Goal: Task Accomplishment & Management: Complete application form

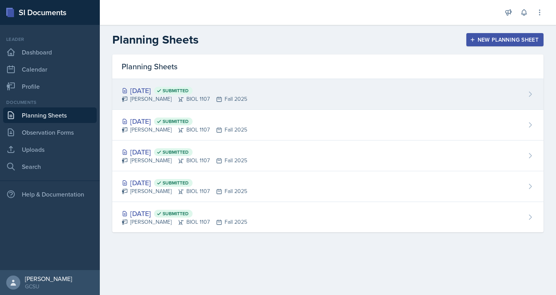
click at [140, 96] on div "[PERSON_NAME] BIOL 1107 Fall 2025" at bounding box center [185, 99] width 126 height 8
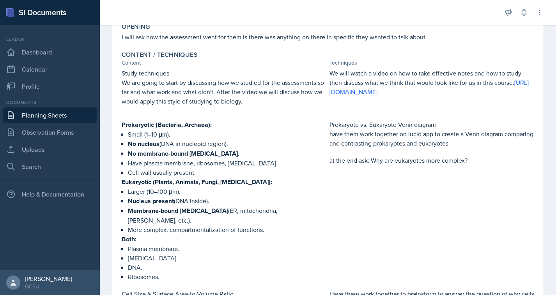
scroll to position [145, 0]
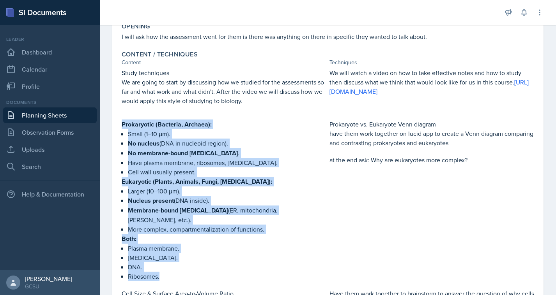
drag, startPoint x: 122, startPoint y: 122, endPoint x: 172, endPoint y: 266, distance: 152.7
click at [172, 266] on div "Prokaryotic (Bacteria, Archaea): Small (1–10 μm). No nucleus (DNA in nucleoid r…" at bounding box center [224, 201] width 205 height 162
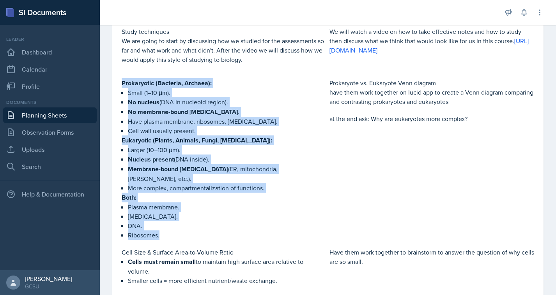
scroll to position [188, 0]
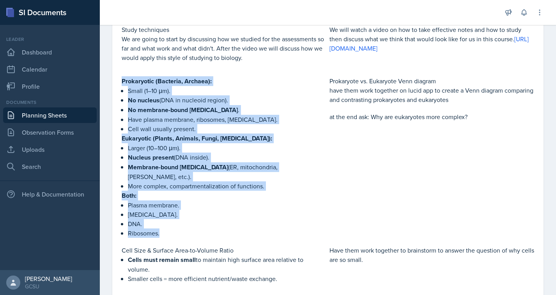
copy div "Prokaryotic (Bacteria, Archaea): Small (1–10 μm). No nucleus (DNA in nucleoid r…"
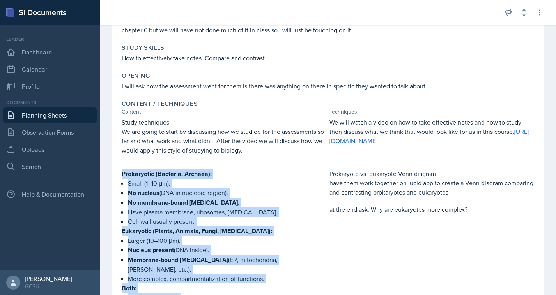
scroll to position [92, 0]
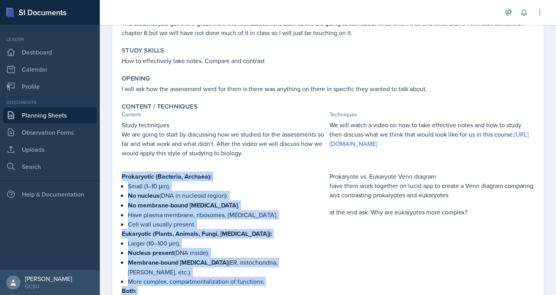
click at [26, 119] on link "Planning Sheets" at bounding box center [50, 116] width 94 height 16
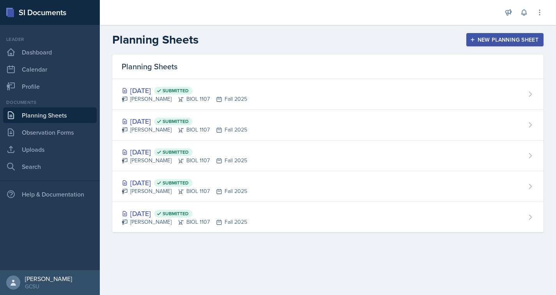
click at [490, 38] on div "New Planning Sheet" at bounding box center [504, 40] width 67 height 6
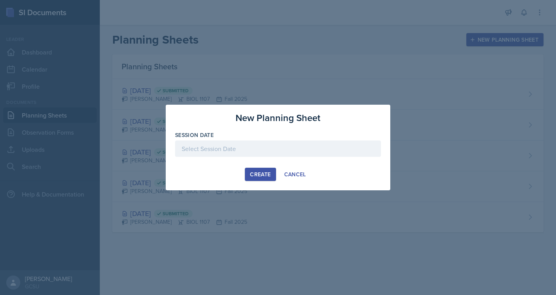
click at [261, 152] on div at bounding box center [278, 149] width 206 height 16
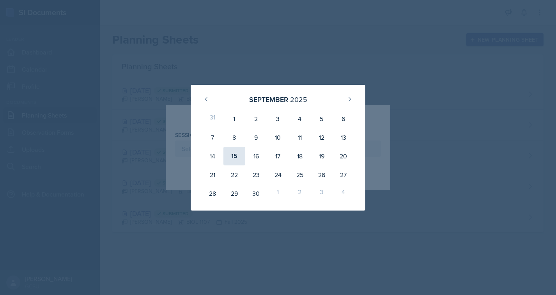
click at [235, 160] on div "15" at bounding box center [234, 156] width 22 height 19
type input "[DATE]"
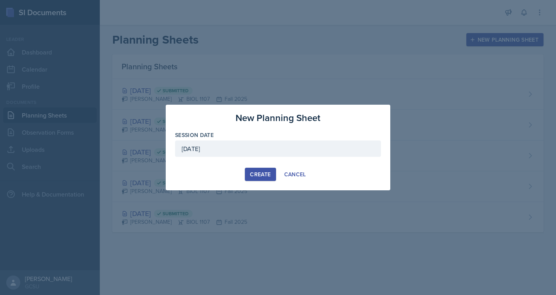
click at [258, 175] on div "Create" at bounding box center [260, 175] width 21 height 6
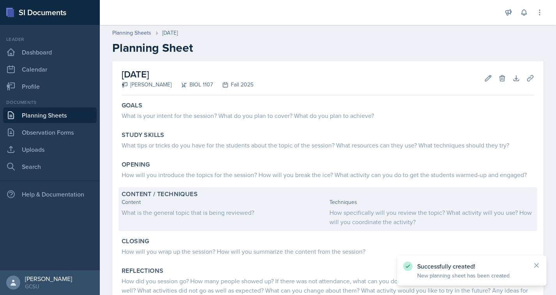
click at [158, 206] on div "Content" at bounding box center [224, 202] width 205 height 8
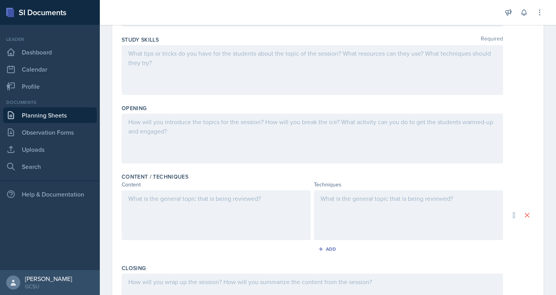
click at [140, 207] on div at bounding box center [216, 216] width 189 height 50
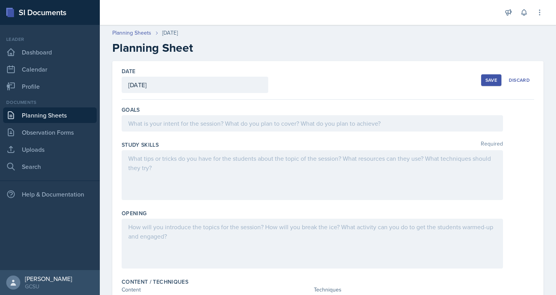
click at [23, 118] on link "Planning Sheets" at bounding box center [50, 116] width 94 height 16
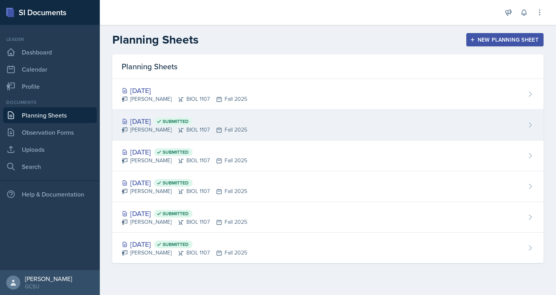
click at [163, 126] on div "[DATE] Submitted" at bounding box center [185, 121] width 126 height 11
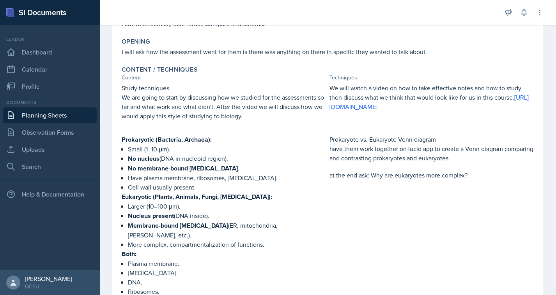
scroll to position [130, 0]
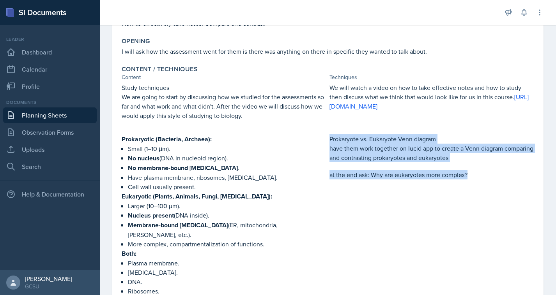
drag, startPoint x: 325, startPoint y: 138, endPoint x: 482, endPoint y: 183, distance: 164.0
click at [482, 183] on div "Prokaryotic (Bacteria, Archaea): Small (1–10 μm). No nucleus (DNA in nucleoid r…" at bounding box center [328, 215] width 412 height 162
copy div "Prokaryote vs. Eukaryote Venn diagram have them work together on lucid app to c…"
click at [30, 114] on link "Planning Sheets" at bounding box center [50, 116] width 94 height 16
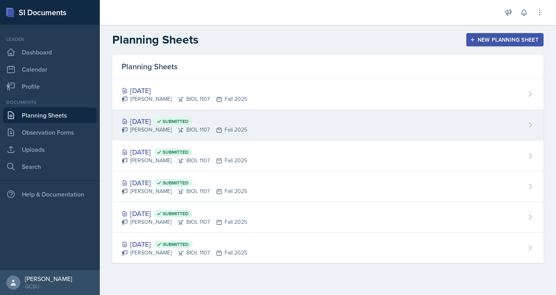
click at [144, 120] on div "[DATE] Submitted" at bounding box center [185, 121] width 126 height 11
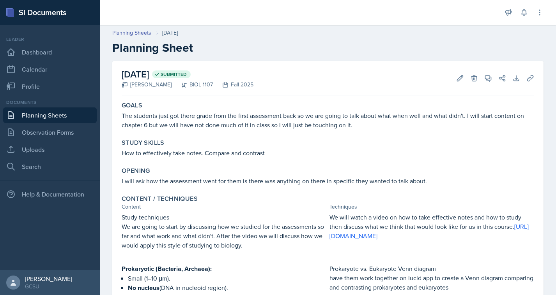
click at [30, 115] on link "Planning Sheets" at bounding box center [50, 116] width 94 height 16
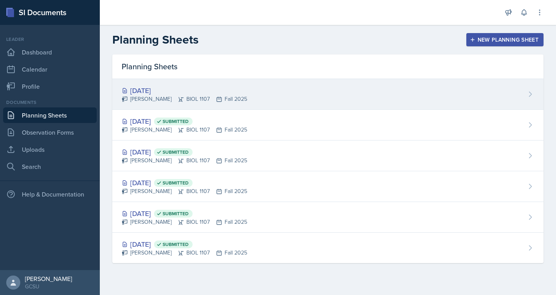
click at [178, 96] on icon at bounding box center [181, 99] width 6 height 6
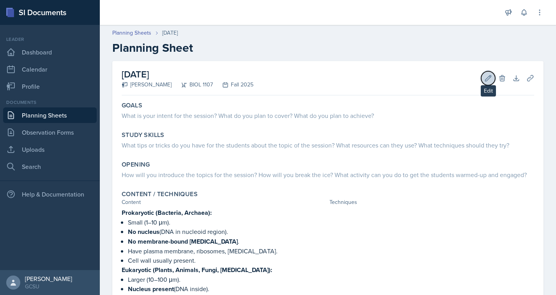
click at [484, 77] on icon at bounding box center [488, 78] width 8 height 8
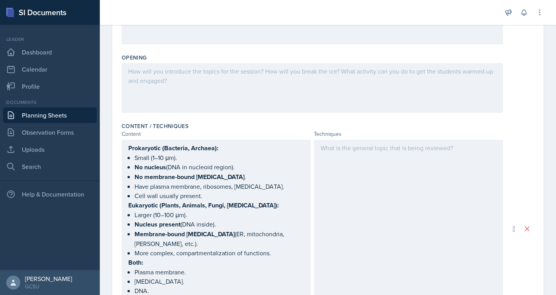
click at [342, 157] on div at bounding box center [408, 229] width 189 height 178
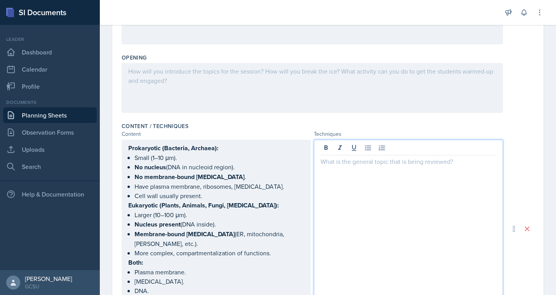
scroll to position [170, 0]
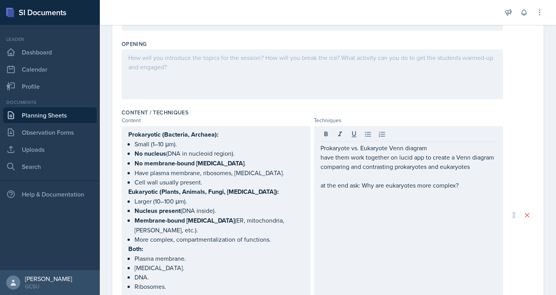
click at [18, 117] on link "Planning Sheets" at bounding box center [50, 116] width 94 height 16
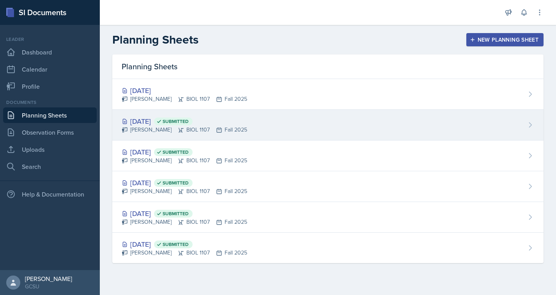
click at [147, 127] on div "[PERSON_NAME] BIOL 1107 Fall 2025" at bounding box center [185, 130] width 126 height 8
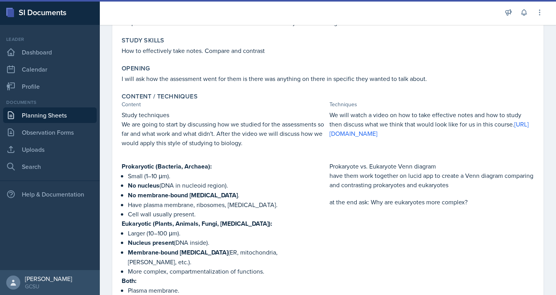
scroll to position [92, 0]
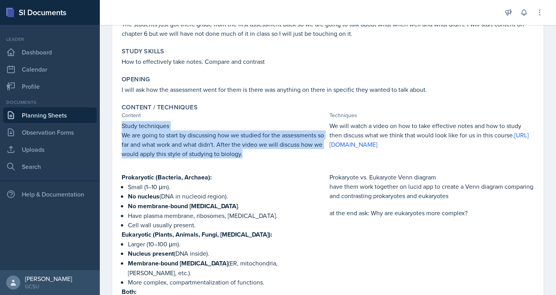
drag, startPoint x: 123, startPoint y: 126, endPoint x: 260, endPoint y: 161, distance: 141.2
click at [260, 161] on div "Study techniques We are going to start by discussing how we studied for the ass…" at bounding box center [224, 143] width 205 height 44
copy div "Study techniques We are going to start by discussing how we studied for the ass…"
click at [34, 117] on link "Planning Sheets" at bounding box center [50, 116] width 94 height 16
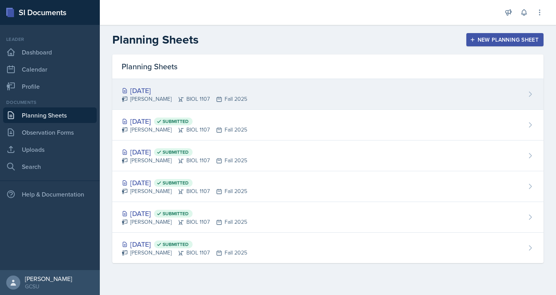
click at [137, 103] on div "[DATE] [PERSON_NAME] BIOL 1107 Fall 2025" at bounding box center [327, 94] width 431 height 31
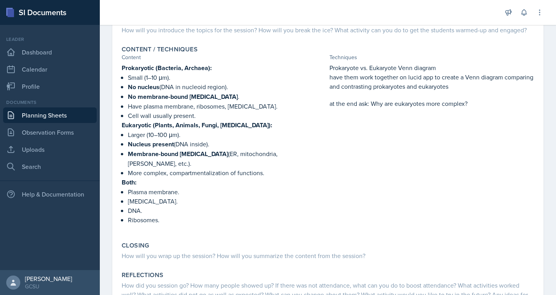
scroll to position [145, 0]
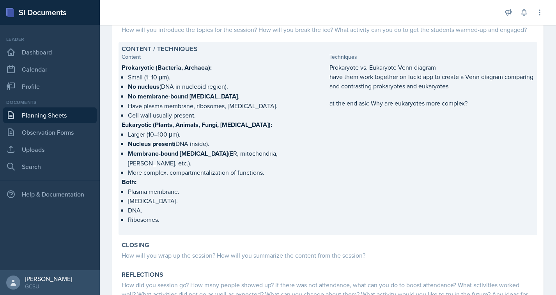
click at [214, 149] on p "Membrane-bound [MEDICAL_DATA] (ER, mitochondria, Golgi, etc.)." at bounding box center [227, 158] width 198 height 19
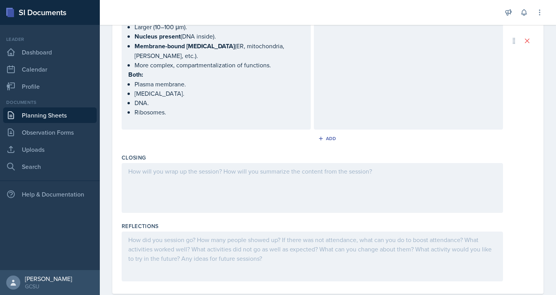
scroll to position [345, 0]
click at [328, 133] on button "Add" at bounding box center [327, 139] width 25 height 12
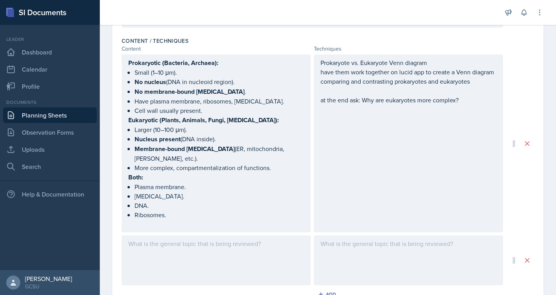
scroll to position [235, 0]
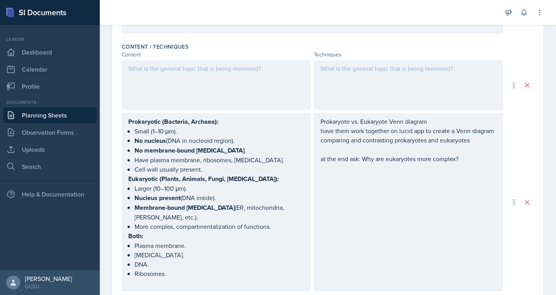
click at [232, 82] on div at bounding box center [216, 85] width 189 height 50
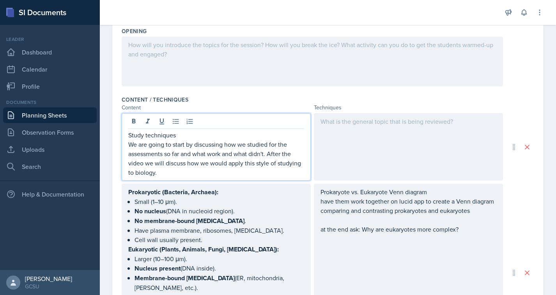
scroll to position [181, 0]
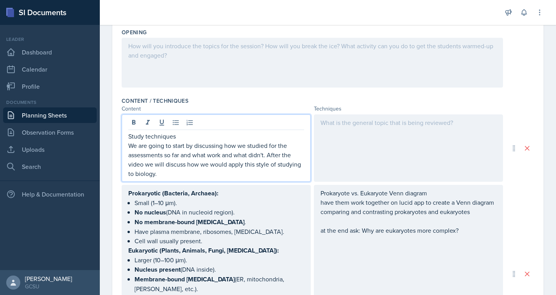
click at [37, 116] on link "Planning Sheets" at bounding box center [50, 116] width 94 height 16
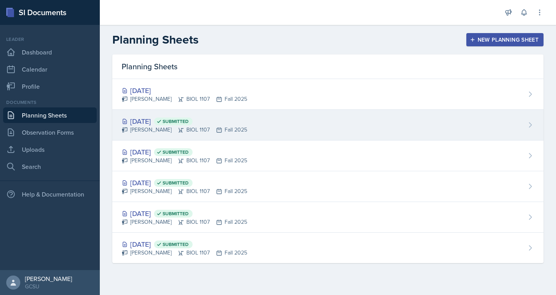
click at [156, 122] on div "[DATE] Submitted" at bounding box center [185, 121] width 126 height 11
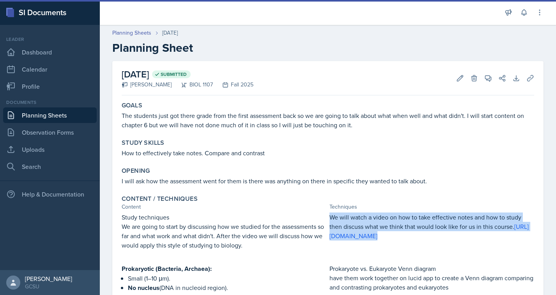
drag, startPoint x: 326, startPoint y: 219, endPoint x: 515, endPoint y: 242, distance: 190.6
click at [515, 242] on div "Study techniques We are going to start by discussing how we studied for the ass…" at bounding box center [328, 235] width 412 height 44
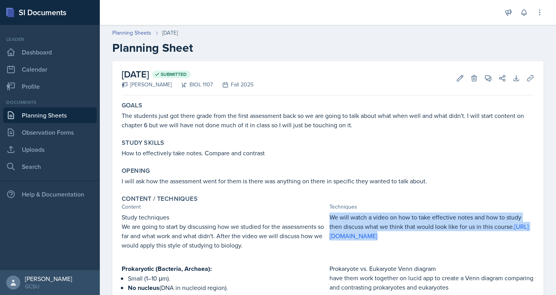
copy p "We will watch a video on how to take effective notes and how to study then disc…"
click at [41, 116] on link "Planning Sheets" at bounding box center [50, 116] width 94 height 16
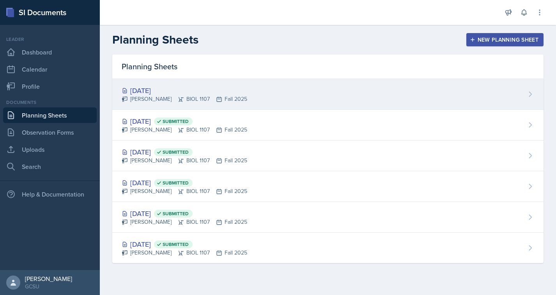
click at [155, 94] on div "[DATE]" at bounding box center [185, 90] width 126 height 11
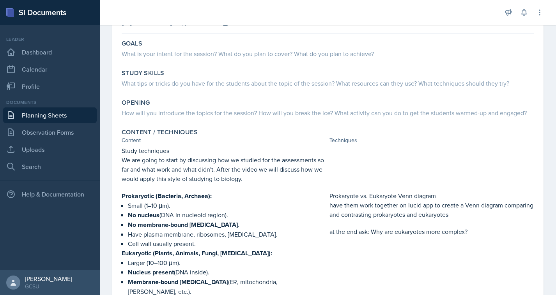
scroll to position [59, 0]
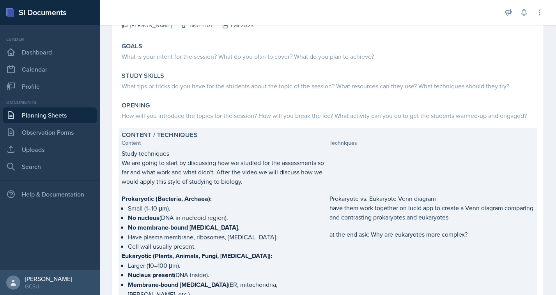
click at [352, 140] on div "Techniques" at bounding box center [431, 143] width 205 height 8
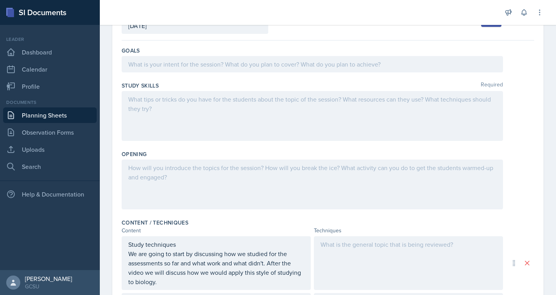
click at [350, 240] on div at bounding box center [408, 264] width 189 height 54
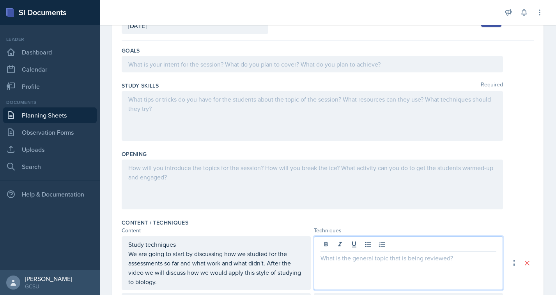
scroll to position [73, 0]
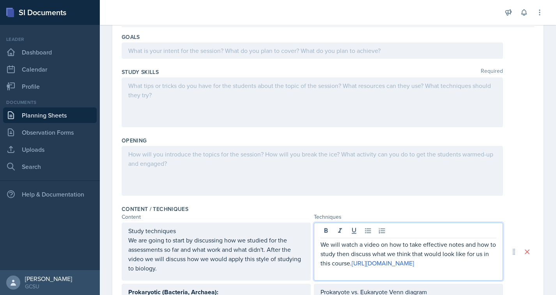
click at [35, 119] on link "Planning Sheets" at bounding box center [50, 116] width 94 height 16
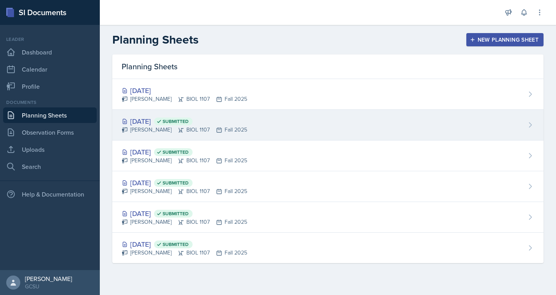
click at [156, 131] on div "[PERSON_NAME] BIOL 1107 Fall 2025" at bounding box center [185, 130] width 126 height 8
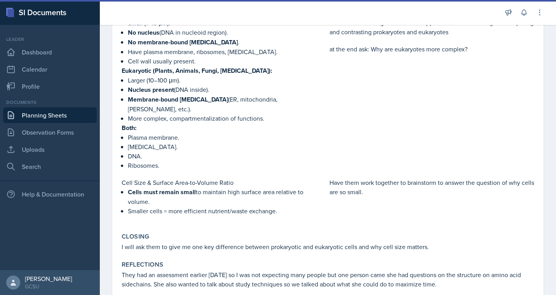
scroll to position [257, 0]
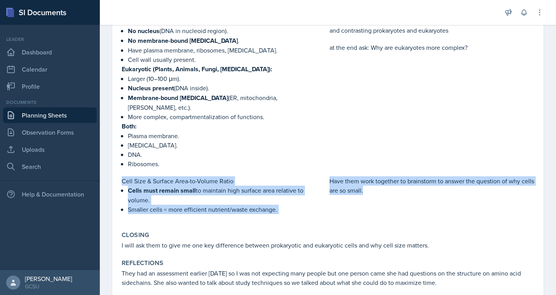
drag, startPoint x: 122, startPoint y: 171, endPoint x: 402, endPoint y: 192, distance: 281.1
click at [402, 192] on div "Cell Size & Surface Area-to-Volume Ratio Cells must remain small to maintain hi…" at bounding box center [328, 200] width 412 height 46
copy div "Cell Size & Surface Area-to-Volume Ratio Cells must remain small to maintain hi…"
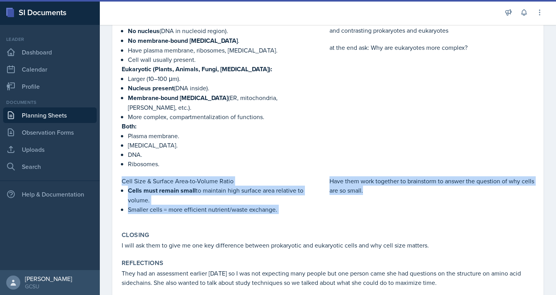
click at [32, 116] on link "Planning Sheets" at bounding box center [50, 116] width 94 height 16
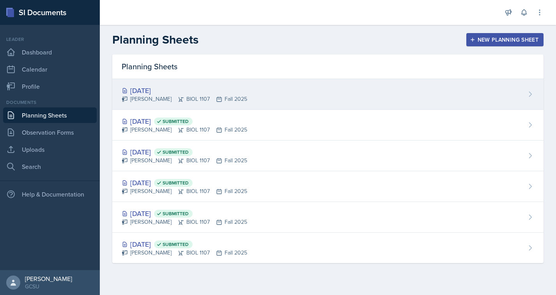
click at [145, 93] on div "[DATE]" at bounding box center [185, 90] width 126 height 11
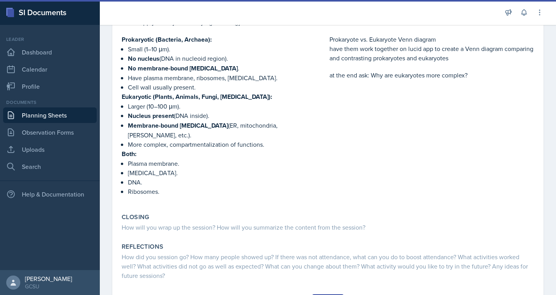
scroll to position [248, 0]
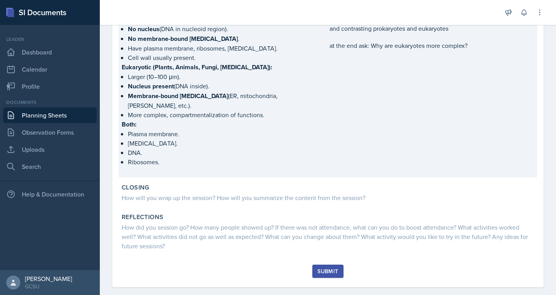
click at [255, 148] on p "DNA." at bounding box center [227, 152] width 198 height 9
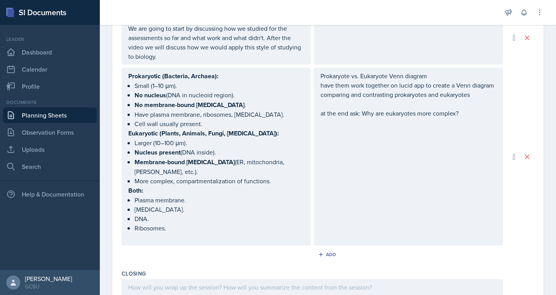
scroll to position [285, 0]
click at [326, 251] on div "Add" at bounding box center [328, 254] width 17 height 6
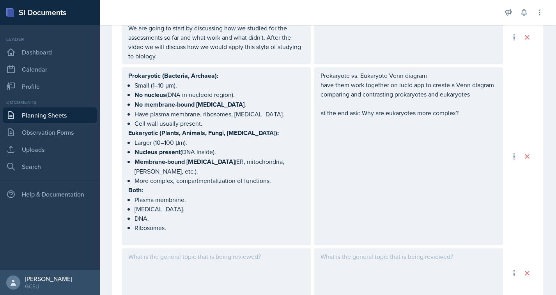
click at [220, 253] on div at bounding box center [216, 274] width 189 height 50
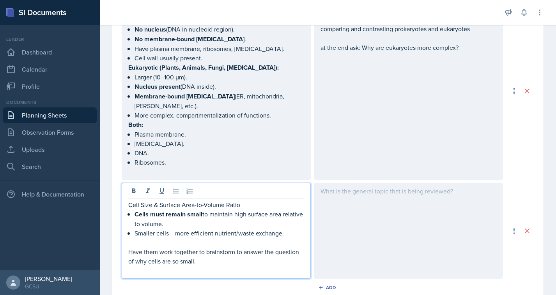
scroll to position [351, 0]
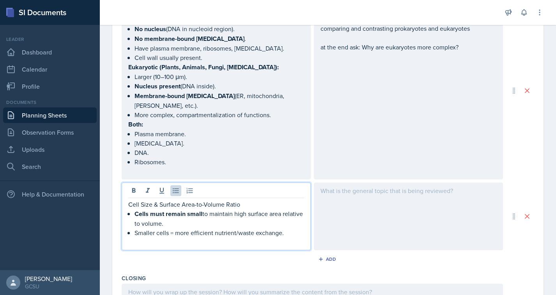
click at [370, 197] on div at bounding box center [408, 217] width 189 height 68
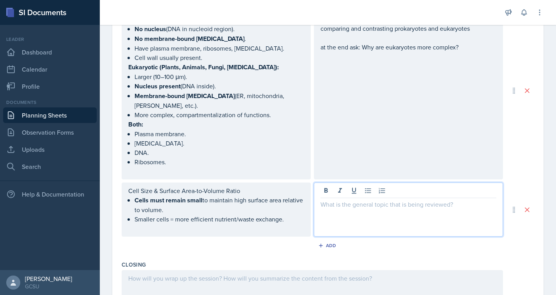
scroll to position [365, 0]
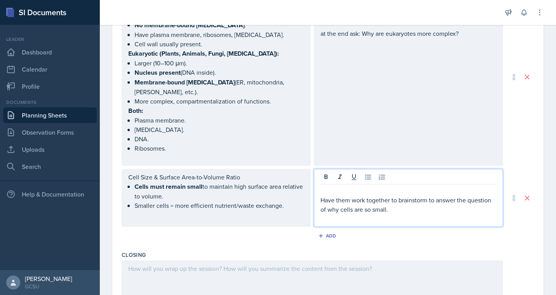
click at [317, 189] on div "Have them work together to brainstorm to answer the question of why cells are s…" at bounding box center [408, 198] width 189 height 58
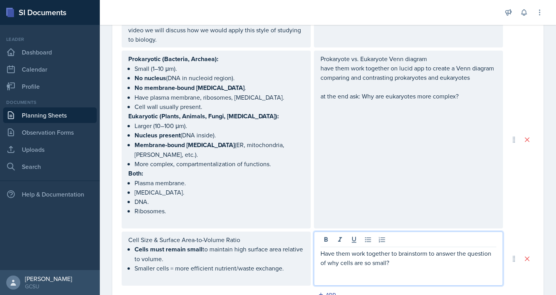
scroll to position [300, 0]
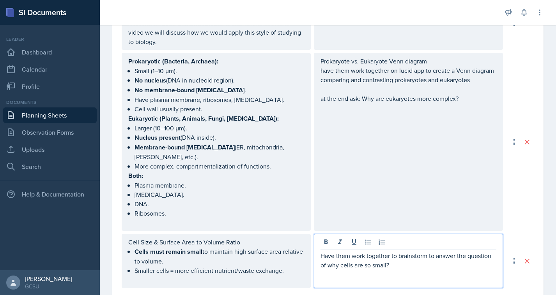
click at [36, 117] on link "Planning Sheets" at bounding box center [50, 116] width 94 height 16
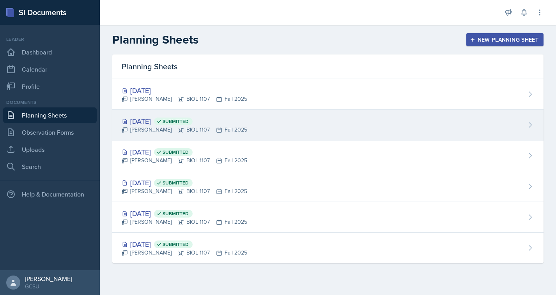
click at [178, 127] on icon at bounding box center [181, 130] width 6 height 6
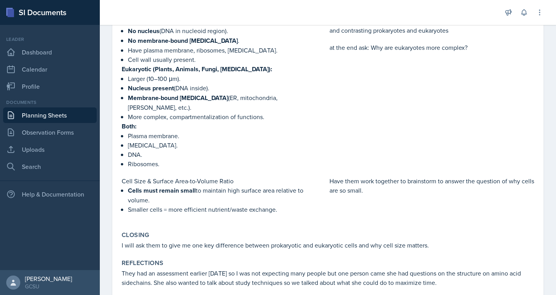
scroll to position [270, 0]
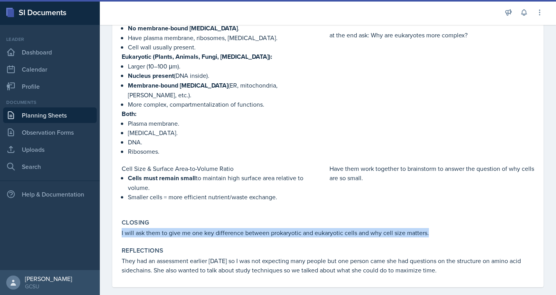
drag, startPoint x: 120, startPoint y: 221, endPoint x: 445, endPoint y: 225, distance: 325.5
click at [445, 225] on div "Closing I will ask them to give me one key difference between prokaryotic and e…" at bounding box center [328, 228] width 419 height 25
copy p "I will ask them to give me one key difference between prokaryotic and eukaryoti…"
click at [28, 118] on link "Planning Sheets" at bounding box center [50, 116] width 94 height 16
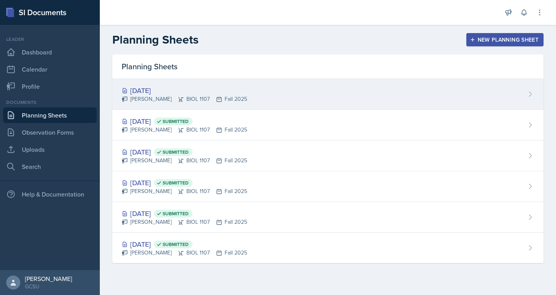
click at [182, 95] on div "[PERSON_NAME] BIOL 1107 Fall 2025" at bounding box center [185, 99] width 126 height 8
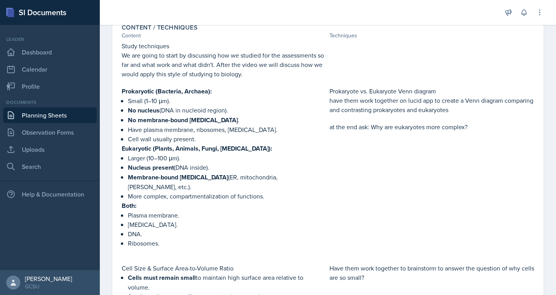
scroll to position [302, 0]
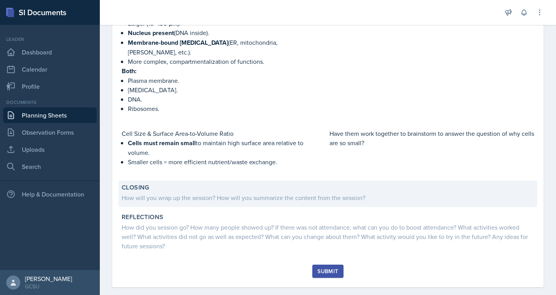
click at [235, 193] on div "How will you wrap up the session? How will you summarize the content from the s…" at bounding box center [328, 197] width 412 height 9
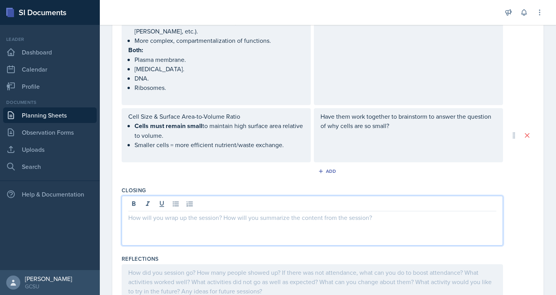
click at [200, 213] on p at bounding box center [312, 217] width 368 height 9
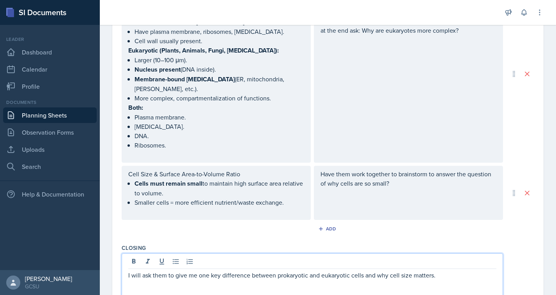
scroll to position [367, 0]
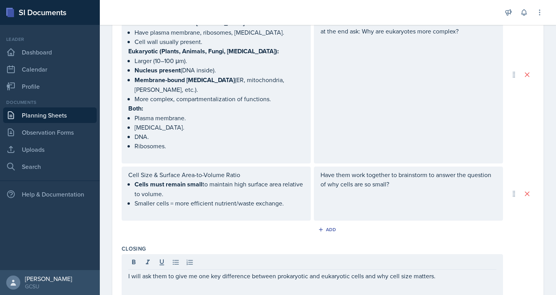
click at [42, 117] on link "Planning Sheets" at bounding box center [50, 116] width 94 height 16
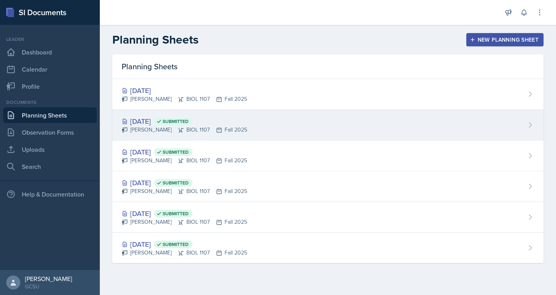
click at [147, 122] on div "[DATE] Submitted" at bounding box center [185, 121] width 126 height 11
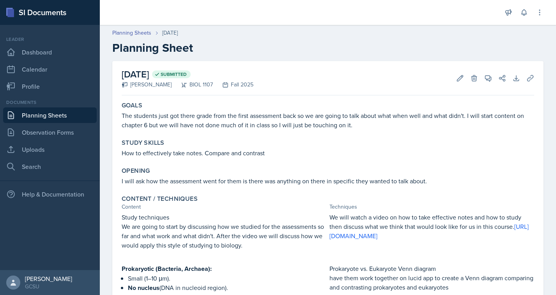
click at [132, 115] on p "The students just got there grade from the first assessment back so we are goin…" at bounding box center [328, 120] width 412 height 19
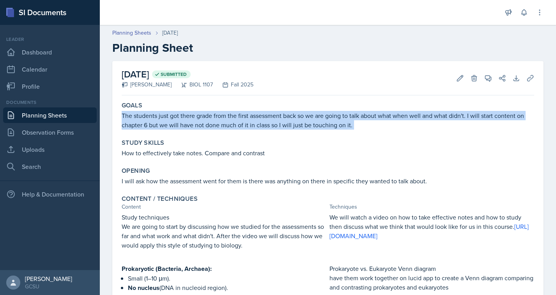
click at [132, 115] on p "The students just got there grade from the first assessment back so we are goin…" at bounding box center [328, 120] width 412 height 19
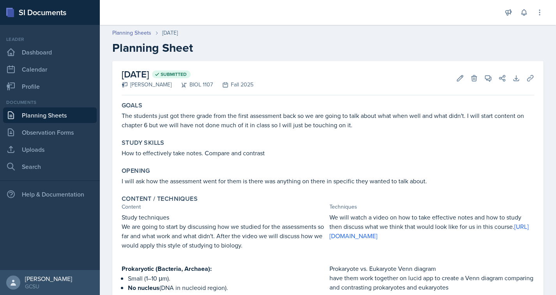
click at [170, 153] on p "How to effectively take notes. Compare and contrast" at bounding box center [328, 153] width 412 height 9
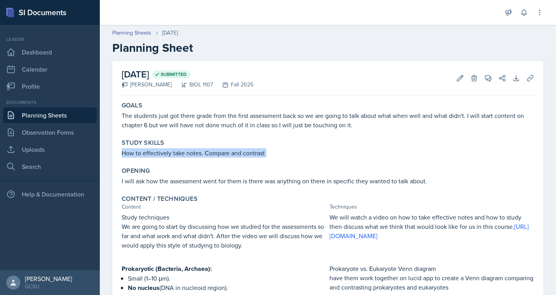
click at [170, 153] on p "How to effectively take notes. Compare and contrast" at bounding box center [328, 153] width 412 height 9
copy div "How to effectively take notes. Compare and contrast"
click at [39, 115] on link "Planning Sheets" at bounding box center [50, 116] width 94 height 16
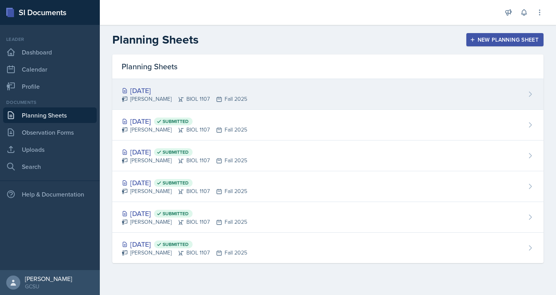
click at [157, 101] on div "[PERSON_NAME] BIOL 1107 Fall 2025" at bounding box center [185, 99] width 126 height 8
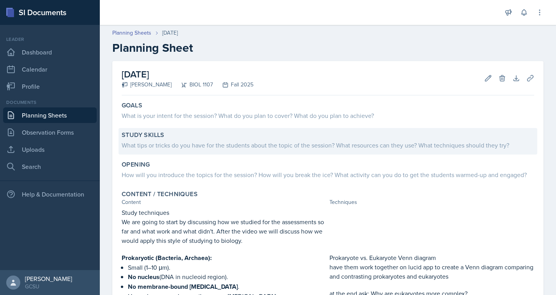
click at [198, 147] on div "What tips or tricks do you have for the students about the topic of the session…" at bounding box center [328, 145] width 412 height 9
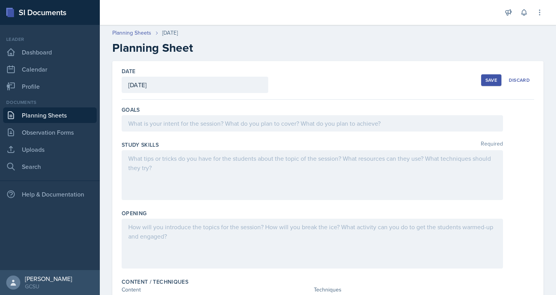
click at [184, 165] on div at bounding box center [312, 175] width 381 height 50
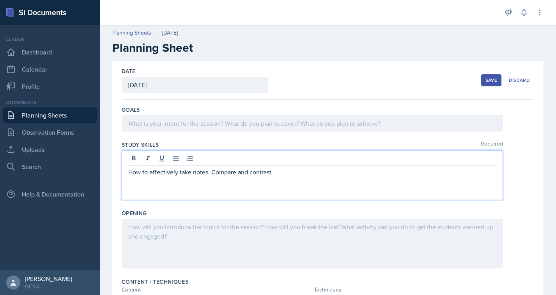
click at [180, 124] on div at bounding box center [312, 123] width 381 height 16
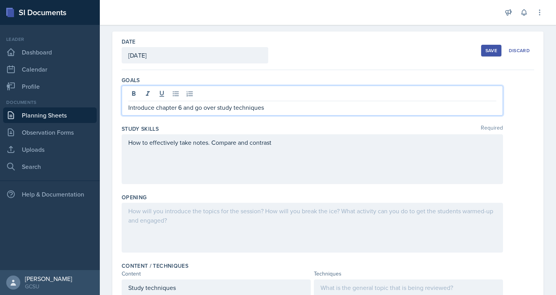
scroll to position [30, 0]
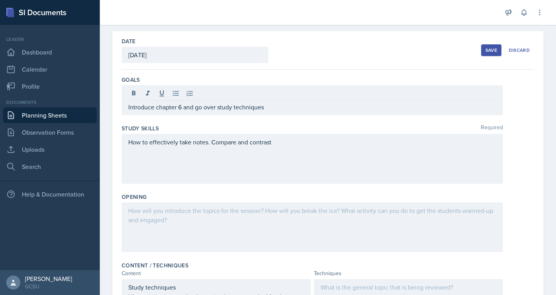
click at [39, 115] on link "Planning Sheets" at bounding box center [50, 116] width 94 height 16
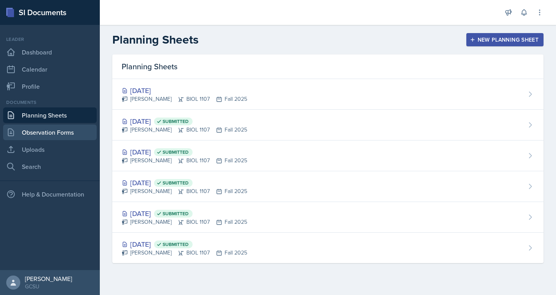
click at [48, 129] on link "Observation Forms" at bounding box center [50, 133] width 94 height 16
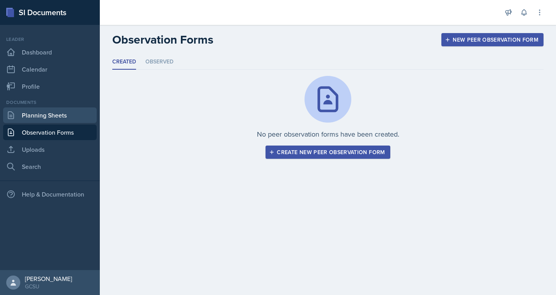
click at [21, 116] on link "Planning Sheets" at bounding box center [50, 116] width 94 height 16
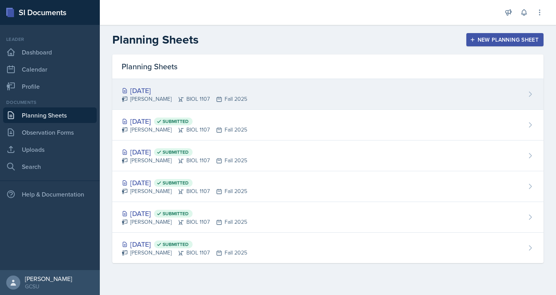
click at [163, 93] on div "[DATE]" at bounding box center [185, 90] width 126 height 11
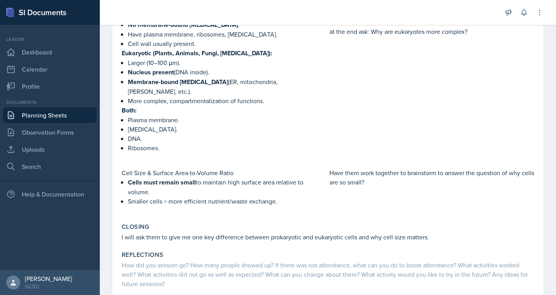
scroll to position [305, 0]
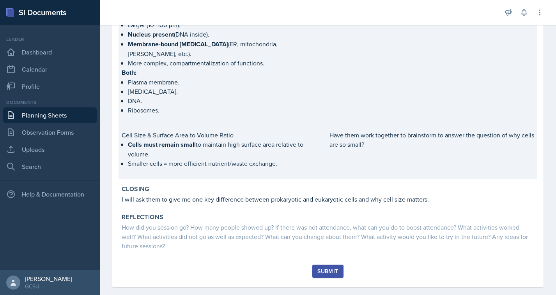
click at [260, 159] on p "Smaller cells = more efficient nutrient/waste exchange." at bounding box center [227, 163] width 198 height 9
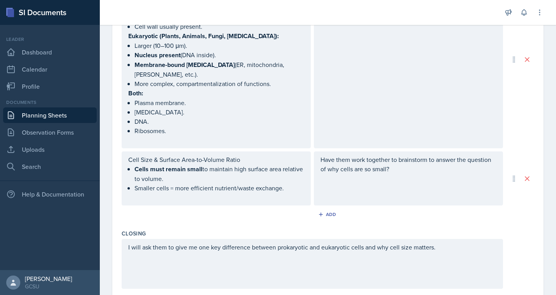
scroll to position [384, 0]
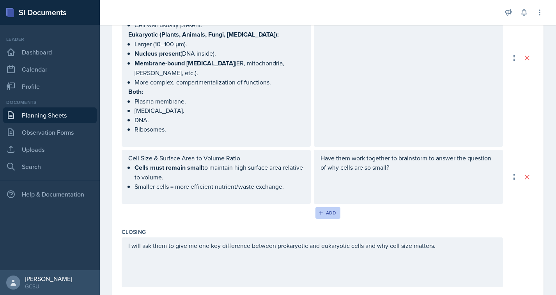
click at [321, 210] on div "Add" at bounding box center [328, 213] width 17 height 6
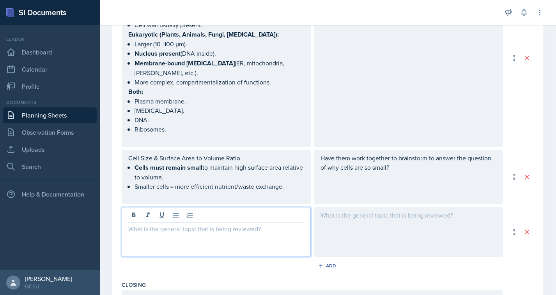
click at [227, 207] on div at bounding box center [216, 232] width 189 height 50
click at [271, 225] on p "I will ask about questions on chapter 6 whether" at bounding box center [216, 229] width 176 height 9
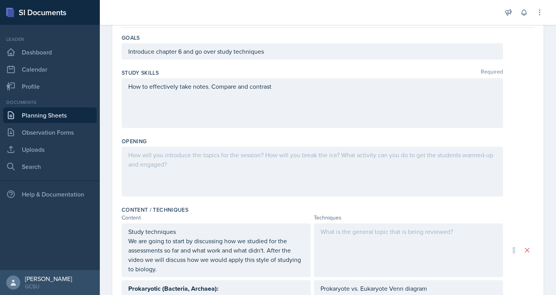
scroll to position [0, 0]
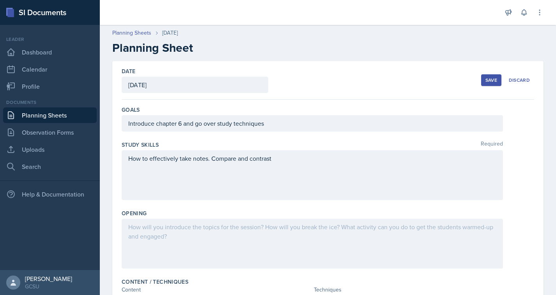
click at [281, 121] on div "Introduce chapter 6 and go over study techniques" at bounding box center [312, 123] width 381 height 16
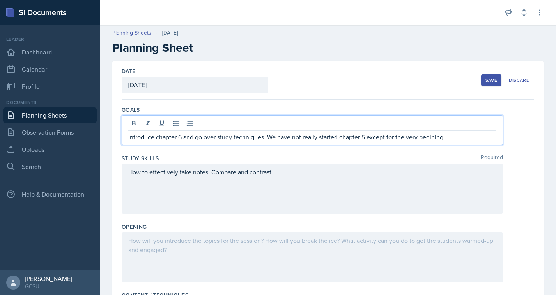
click at [366, 135] on p "Introduce chapter 6 and go over study techniques. We have not really started ch…" at bounding box center [312, 137] width 368 height 9
click at [426, 136] on p "Introduce chapter 6 and go over study techniques. We have not really started ch…" at bounding box center [312, 137] width 368 height 9
click at [458, 137] on p "Introduce chapter 6 and go over study techniques. We have not really started ch…" at bounding box center [312, 137] width 368 height 9
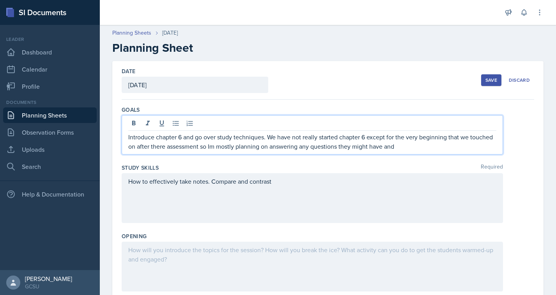
click at [234, 146] on p "Introduce chapter 6 and go over study techniques. We have not really started ch…" at bounding box center [312, 142] width 368 height 19
click at [434, 149] on p "Introduce chapter 6 and go over study techniques. We have not really started ch…" at bounding box center [312, 142] width 368 height 19
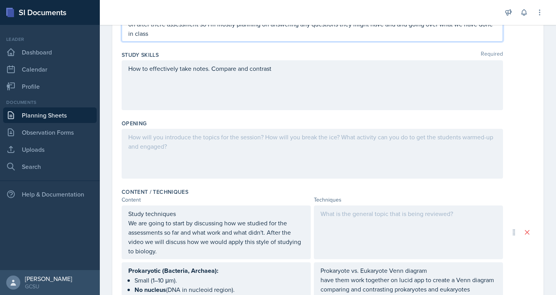
scroll to position [124, 0]
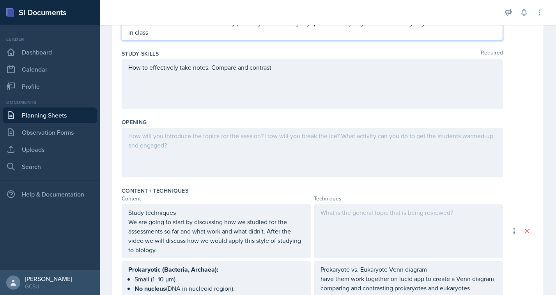
click at [166, 140] on p at bounding box center [312, 135] width 368 height 9
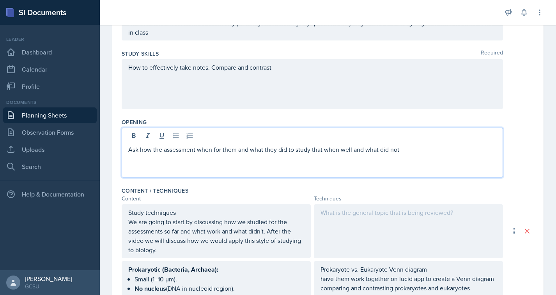
scroll to position [107, 0]
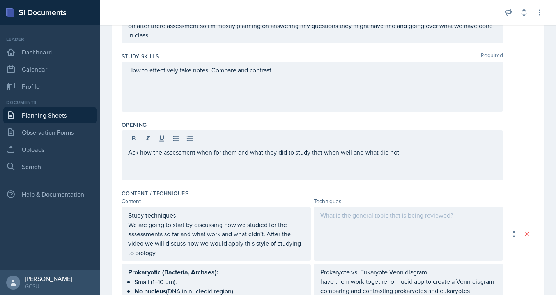
click at [236, 190] on div "Content / Techniques" at bounding box center [328, 194] width 412 height 8
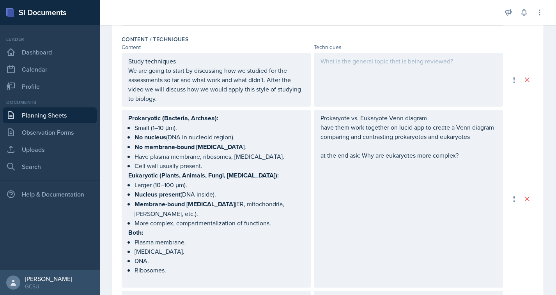
scroll to position [203, 0]
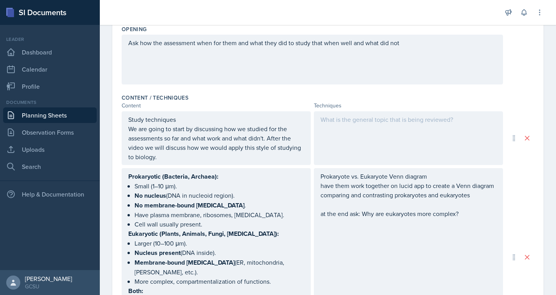
click at [34, 120] on link "Planning Sheets" at bounding box center [50, 116] width 94 height 16
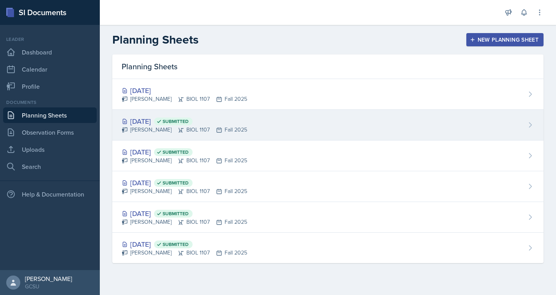
click at [137, 124] on div "[DATE] Submitted" at bounding box center [185, 121] width 126 height 11
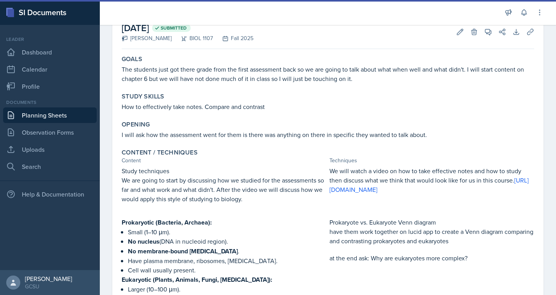
scroll to position [71, 0]
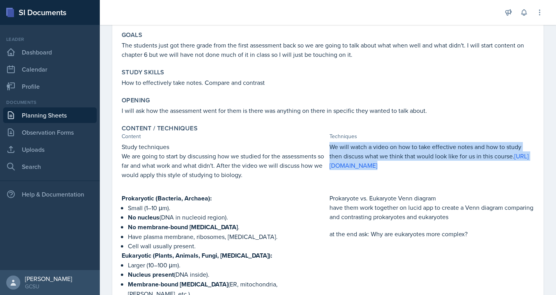
drag, startPoint x: 329, startPoint y: 147, endPoint x: 483, endPoint y: 173, distance: 156.2
click at [483, 173] on div "We will watch a video on how to take effective notes and how to study then disc…" at bounding box center [431, 164] width 205 height 44
copy p "We will watch a video on how to take effective notes and how to study then disc…"
click at [483, 173] on p at bounding box center [431, 174] width 205 height 8
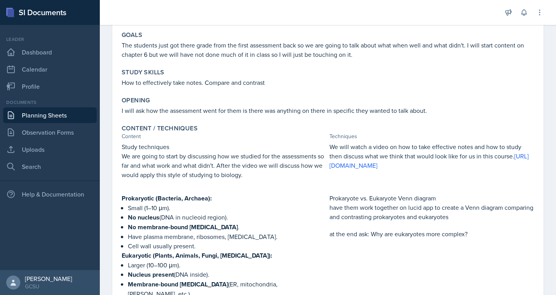
click at [26, 113] on link "Planning Sheets" at bounding box center [50, 116] width 94 height 16
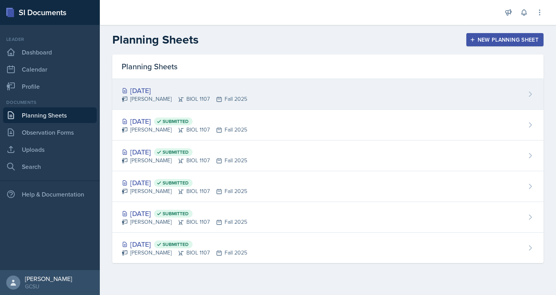
click at [152, 89] on div "[DATE]" at bounding box center [185, 90] width 126 height 11
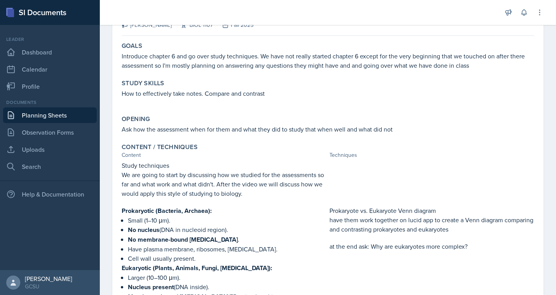
scroll to position [61, 0]
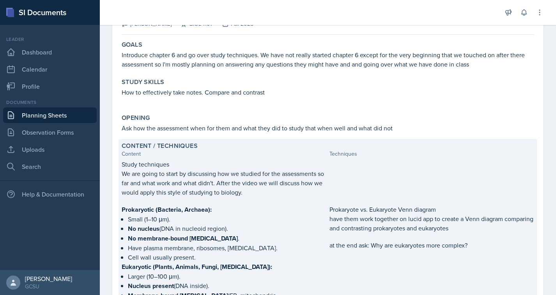
click at [364, 175] on div at bounding box center [431, 178] width 205 height 37
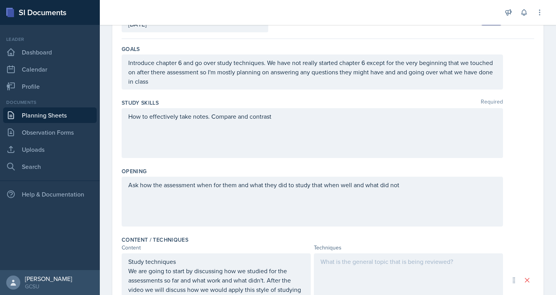
click at [348, 268] on div at bounding box center [408, 281] width 189 height 54
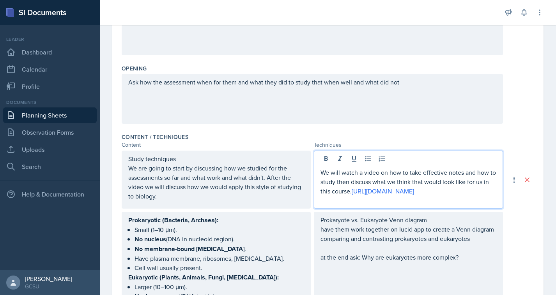
scroll to position [164, 0]
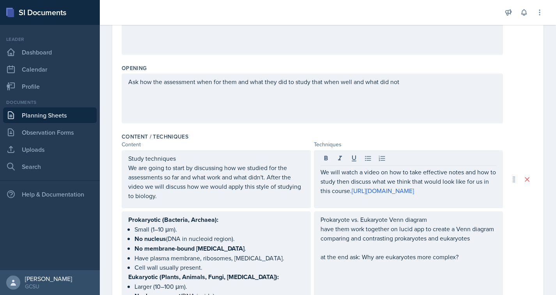
click at [483, 143] on div "Techniques" at bounding box center [408, 145] width 189 height 8
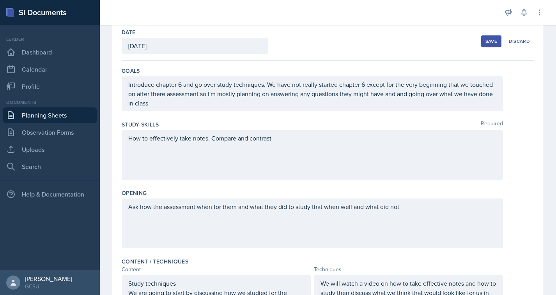
scroll to position [0, 0]
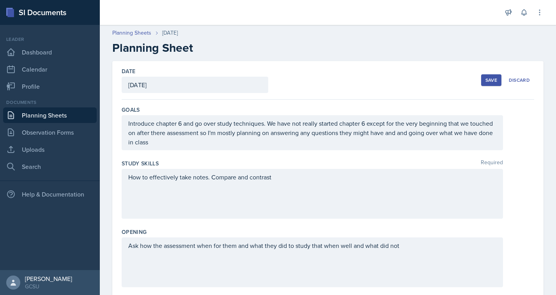
click at [485, 79] on div "Save" at bounding box center [491, 80] width 12 height 6
